Goal: Transaction & Acquisition: Purchase product/service

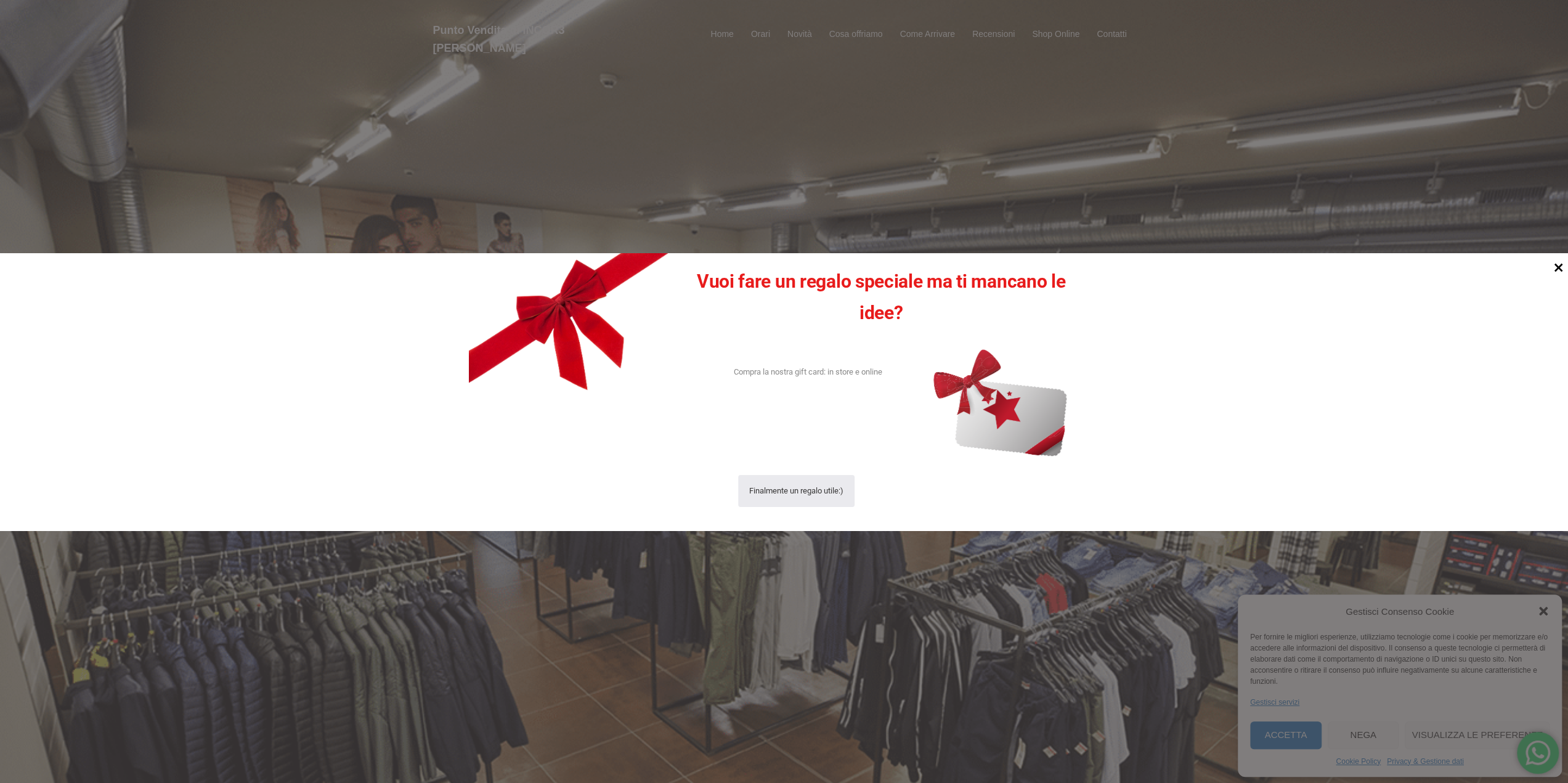
click at [1559, 273] on icon at bounding box center [1559, 268] width 17 height 17
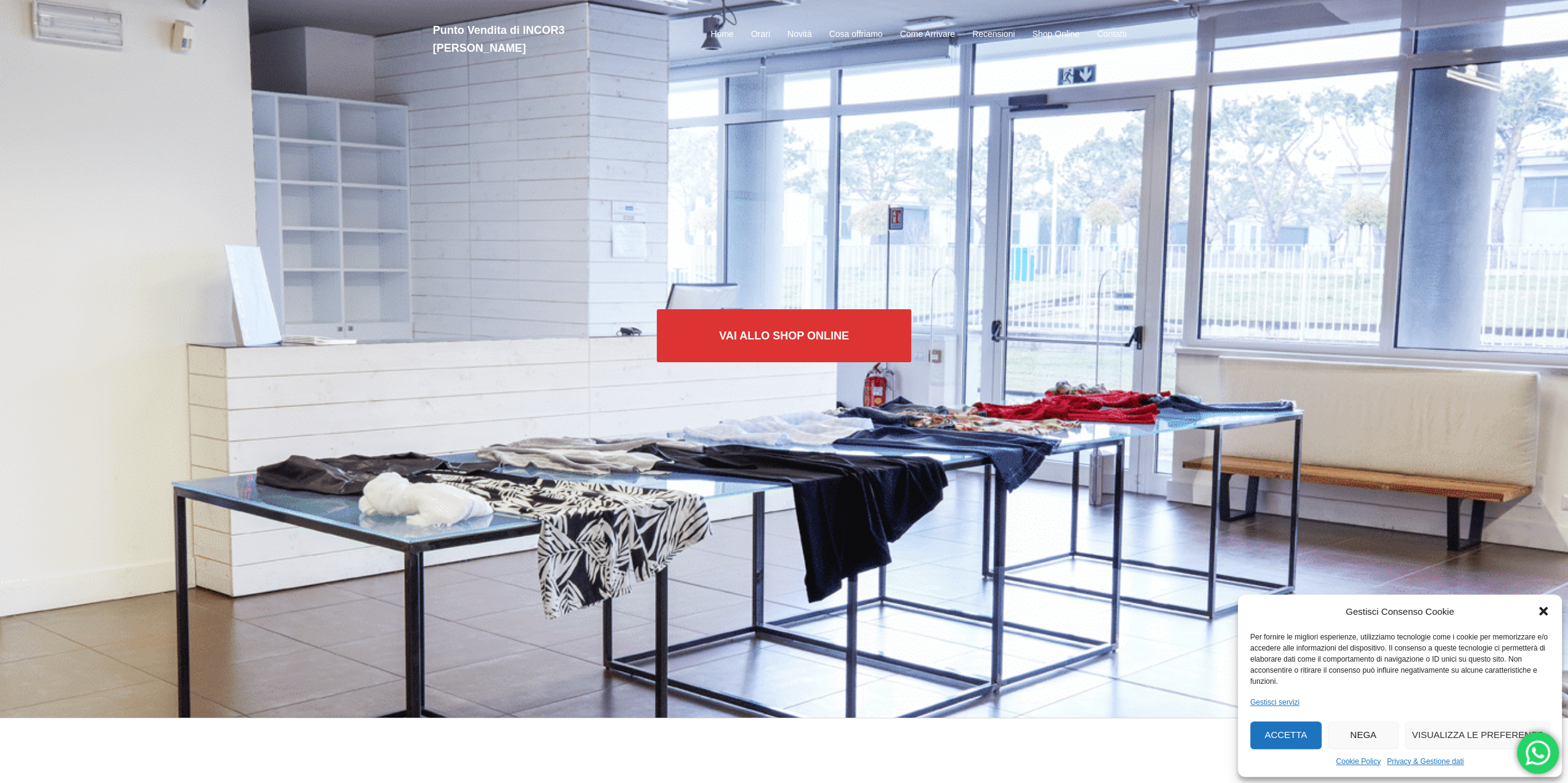
scroll to position [52, 0]
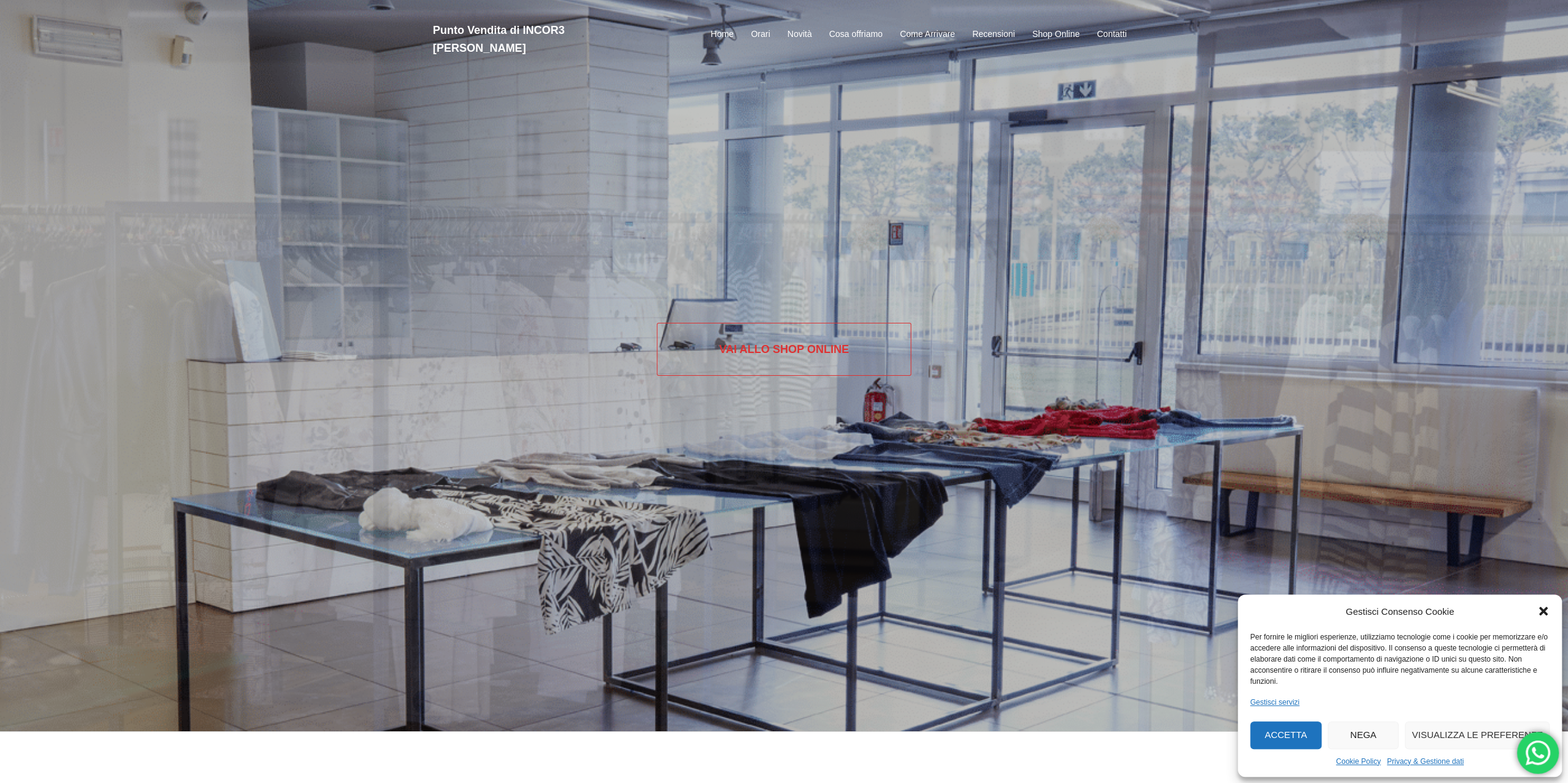
click at [795, 372] on link "Vai allo SHOP ONLINE" at bounding box center [784, 349] width 254 height 53
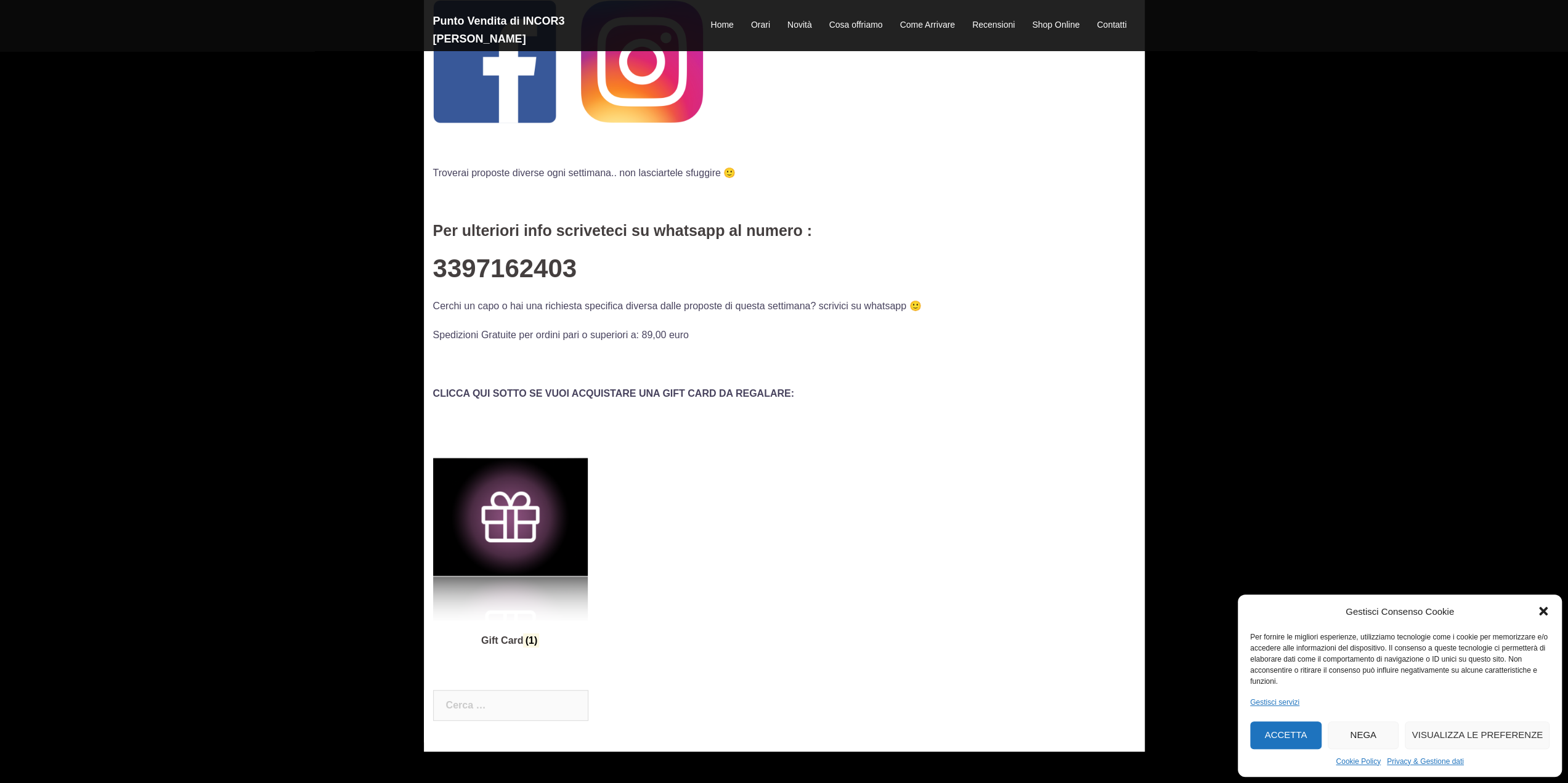
scroll to position [294, 0]
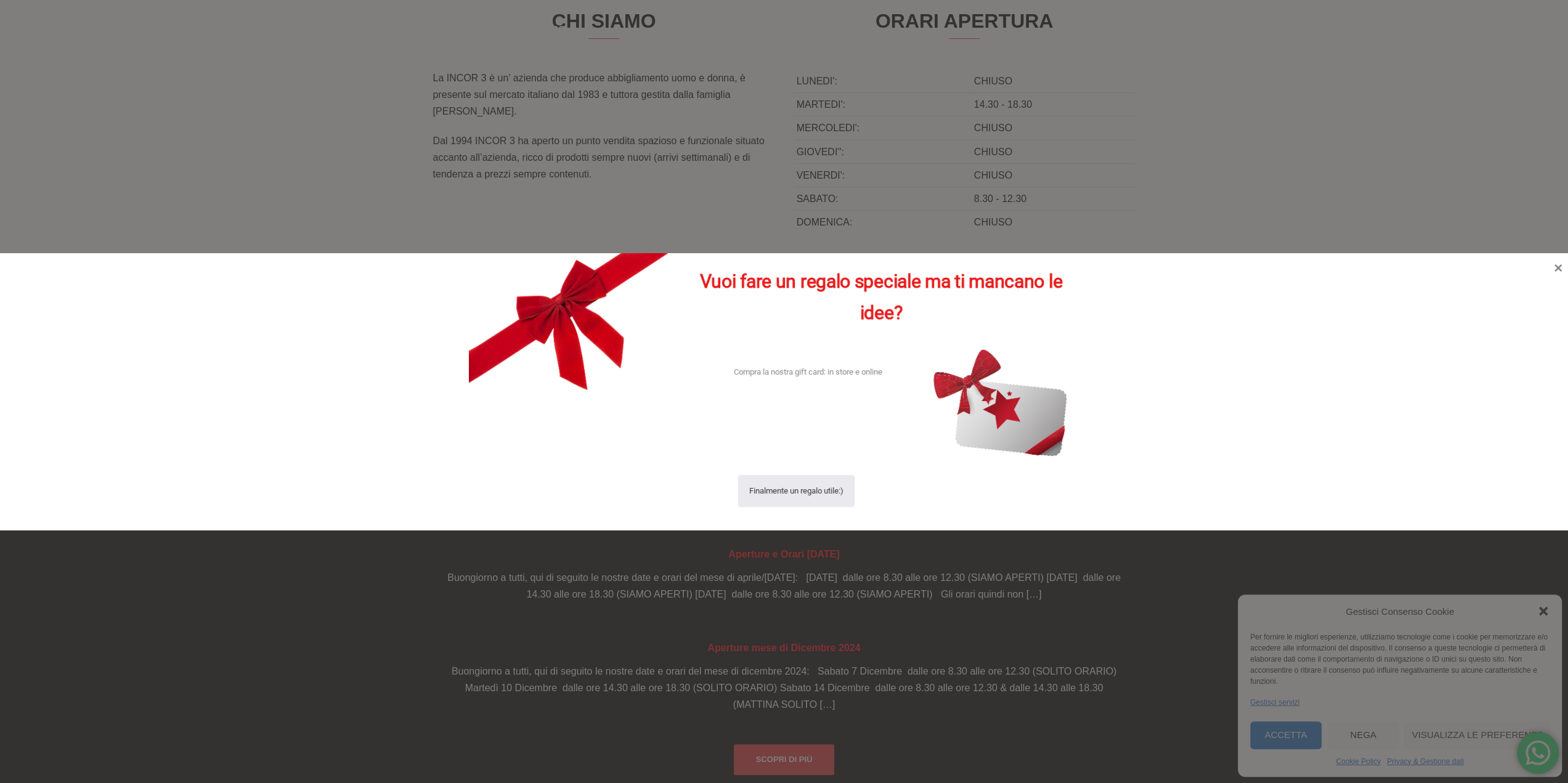
click at [208, 202] on div at bounding box center [784, 392] width 1568 height 783
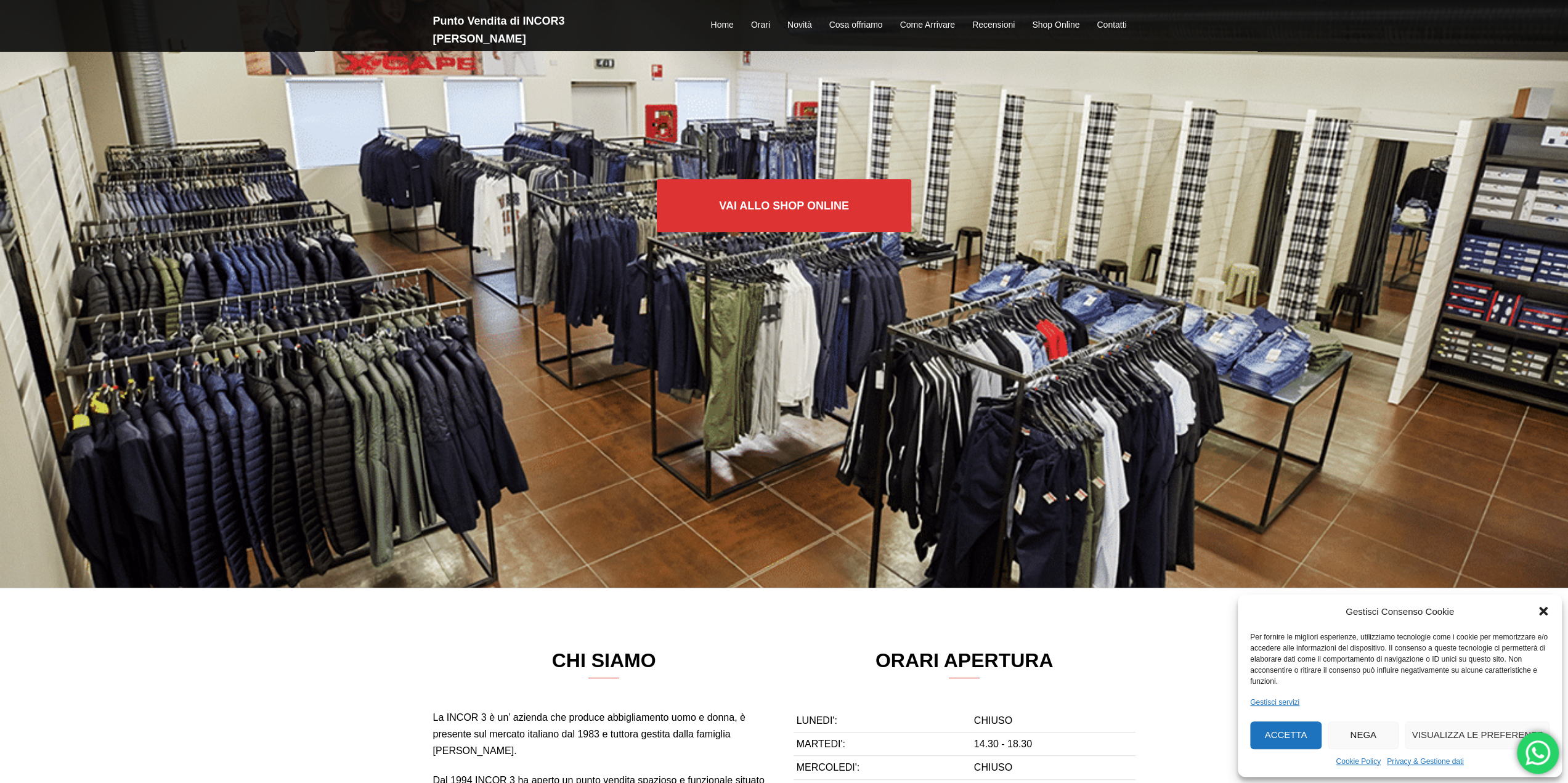
scroll to position [195, 0]
